Goal: Use online tool/utility: Utilize a website feature to perform a specific function

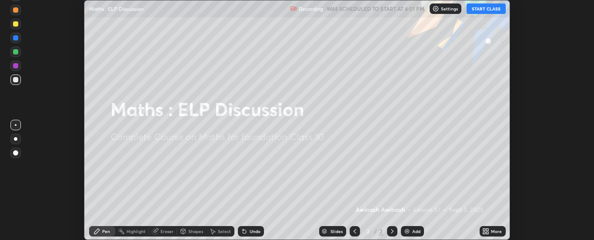
scroll to position [240, 594]
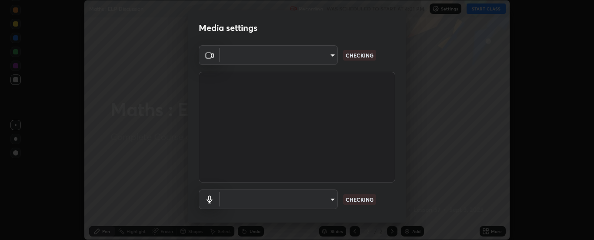
type input "6d3829c99f98afdfe7c29186be8927c2ef9ac3e8f7233b1026567672352cba5b"
type input "default"
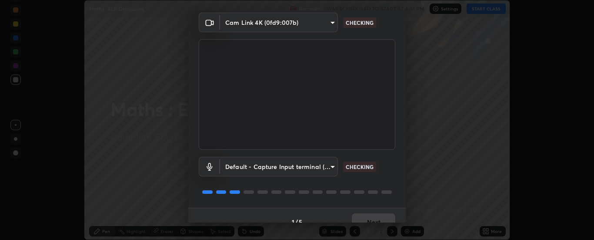
scroll to position [46, 0]
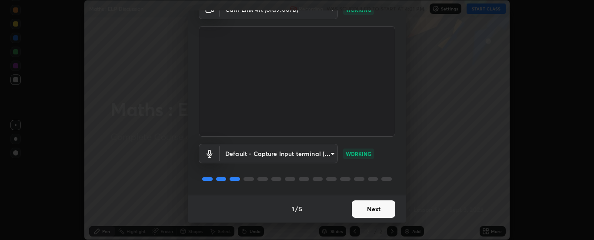
click at [359, 206] on button "Next" at bounding box center [374, 208] width 44 height 17
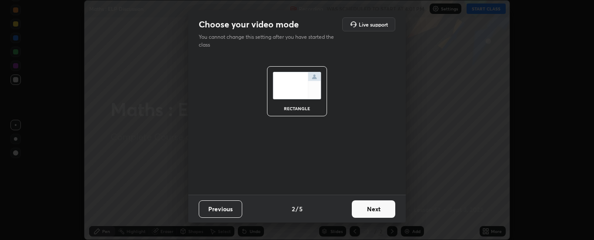
scroll to position [0, 0]
click at [362, 209] on button "Next" at bounding box center [374, 208] width 44 height 17
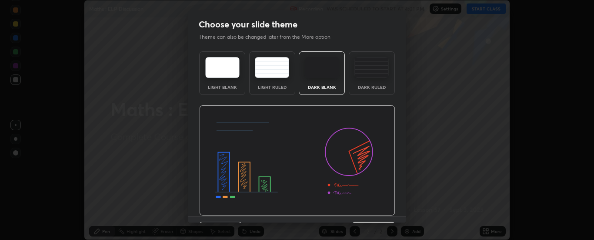
scroll to position [21, 0]
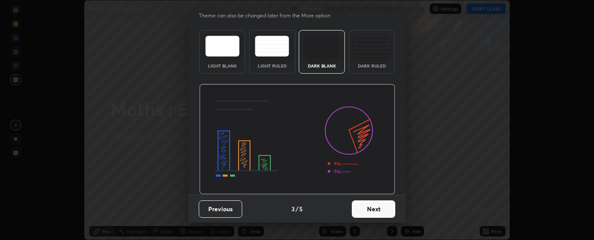
click at [365, 208] on button "Next" at bounding box center [374, 208] width 44 height 17
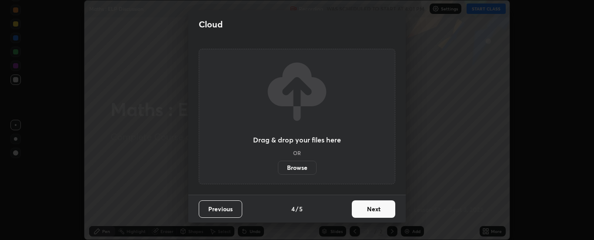
scroll to position [0, 0]
click at [368, 208] on button "Next" at bounding box center [374, 208] width 44 height 17
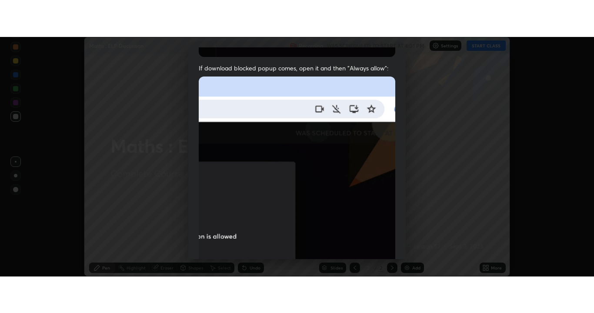
scroll to position [223, 0]
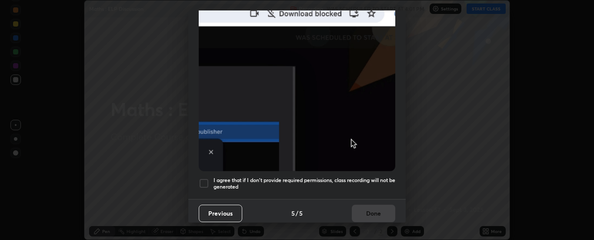
click at [204, 180] on div at bounding box center [204, 183] width 10 height 10
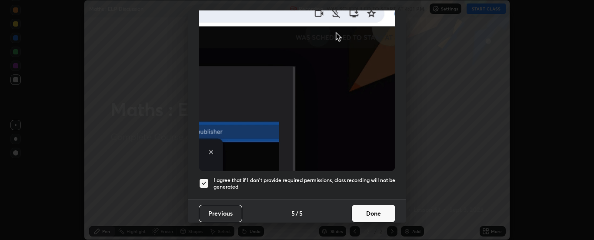
click at [363, 211] on button "Done" at bounding box center [374, 212] width 44 height 17
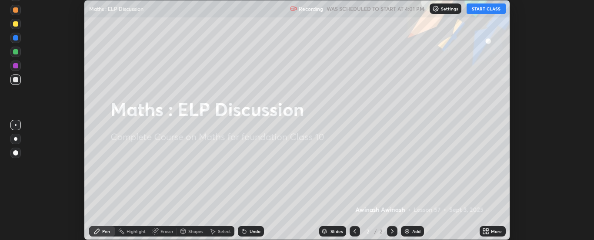
click at [473, 10] on button "START CLASS" at bounding box center [486, 8] width 39 height 10
click at [484, 231] on icon at bounding box center [484, 229] width 2 height 2
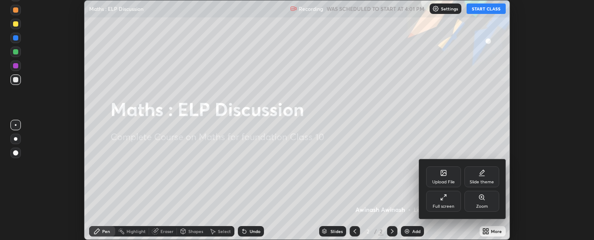
click at [444, 201] on div "Full screen" at bounding box center [443, 201] width 35 height 21
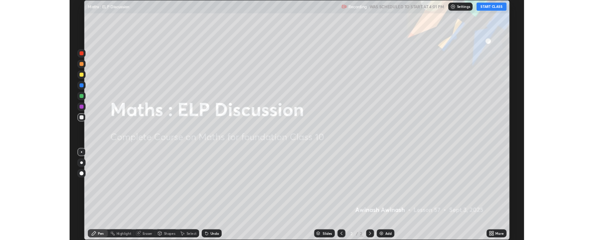
scroll to position [313, 594]
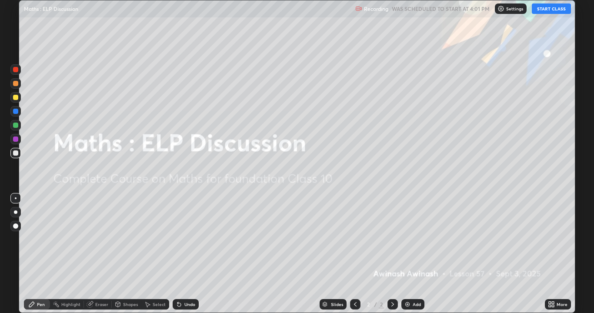
click at [413, 239] on div "Add" at bounding box center [417, 304] width 8 height 4
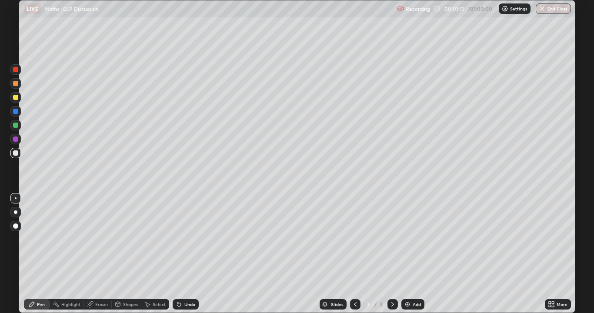
click at [417, 239] on div "Add" at bounding box center [413, 304] width 23 height 10
click at [16, 98] on div at bounding box center [15, 97] width 5 height 5
click at [17, 140] on div at bounding box center [15, 139] width 5 height 5
click at [16, 154] on div at bounding box center [15, 153] width 5 height 5
click at [411, 239] on div "Add" at bounding box center [413, 304] width 23 height 10
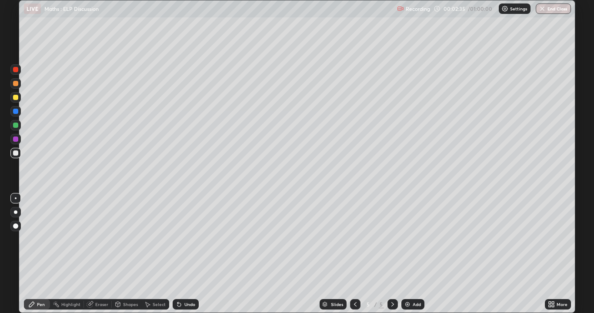
click at [15, 125] on div at bounding box center [15, 125] width 5 height 5
click at [18, 154] on div at bounding box center [15, 153] width 5 height 5
click at [14, 138] on div at bounding box center [15, 139] width 5 height 5
click at [16, 154] on div at bounding box center [15, 153] width 5 height 5
click at [16, 98] on div at bounding box center [15, 97] width 5 height 5
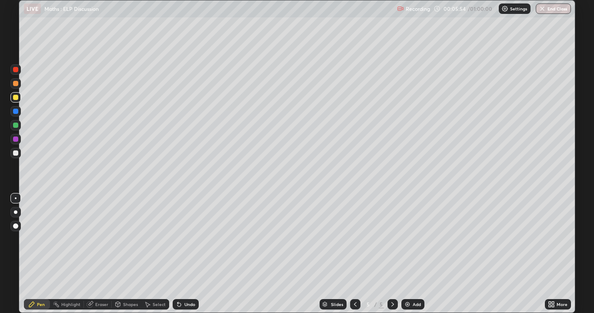
click at [181, 239] on icon at bounding box center [179, 304] width 7 height 7
click at [182, 239] on div "Undo" at bounding box center [186, 304] width 26 height 10
click at [181, 239] on div "Undo" at bounding box center [186, 304] width 26 height 10
click at [182, 239] on div "Undo" at bounding box center [186, 304] width 26 height 10
click at [17, 140] on div at bounding box center [15, 139] width 5 height 5
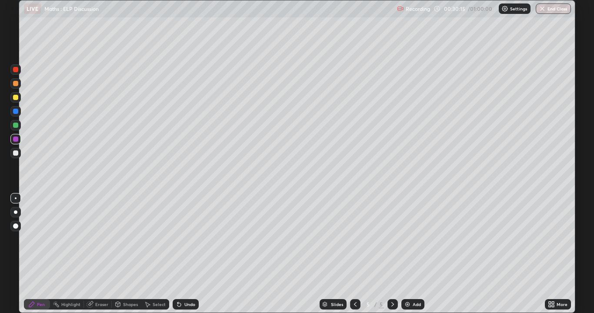
click at [409, 239] on img at bounding box center [407, 304] width 7 height 7
click at [17, 99] on div at bounding box center [15, 97] width 5 height 5
click at [14, 83] on div at bounding box center [15, 83] width 5 height 5
click at [14, 152] on div at bounding box center [15, 153] width 5 height 5
click at [3, 162] on div "Setting up your live class" at bounding box center [297, 156] width 594 height 313
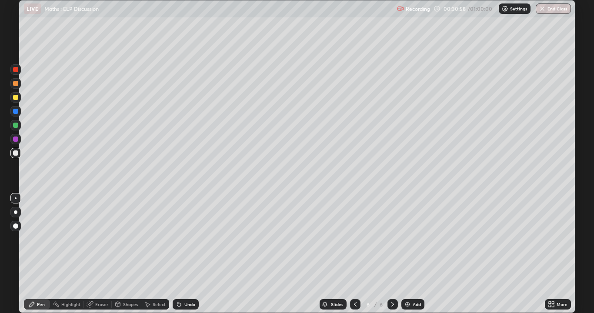
click at [0, 164] on div "Setting up your live class" at bounding box center [297, 156] width 594 height 313
click at [405, 239] on img at bounding box center [407, 304] width 7 height 7
click at [15, 140] on div at bounding box center [15, 139] width 5 height 5
click at [16, 98] on div at bounding box center [15, 97] width 5 height 5
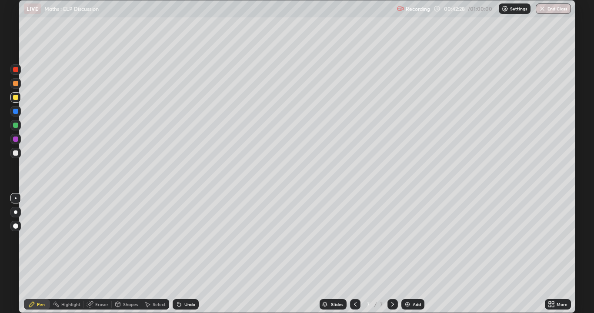
click at [410, 239] on img at bounding box center [407, 304] width 7 height 7
click at [408, 239] on img at bounding box center [407, 304] width 7 height 7
click at [408, 239] on div "Add" at bounding box center [413, 304] width 23 height 10
click at [186, 239] on div "Undo" at bounding box center [189, 304] width 11 height 4
click at [355, 239] on icon at bounding box center [355, 304] width 7 height 7
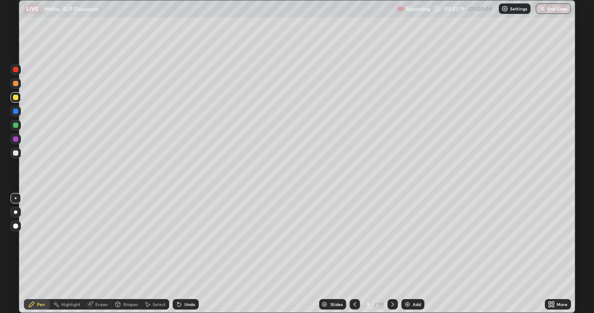
click at [552, 9] on button "End Class" at bounding box center [553, 8] width 35 height 10
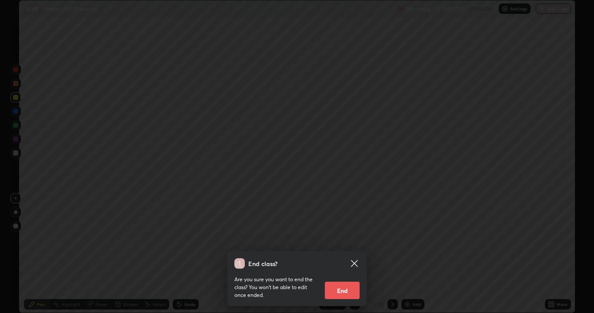
click at [347, 239] on button "End" at bounding box center [342, 290] width 35 height 17
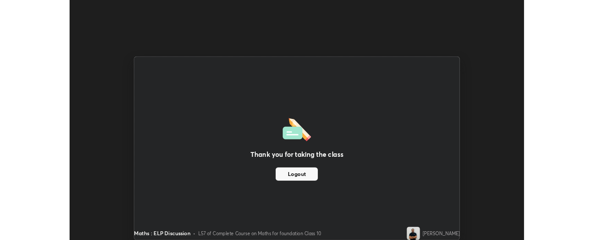
scroll to position [43268, 42914]
